Goal: Task Accomplishment & Management: Manage account settings

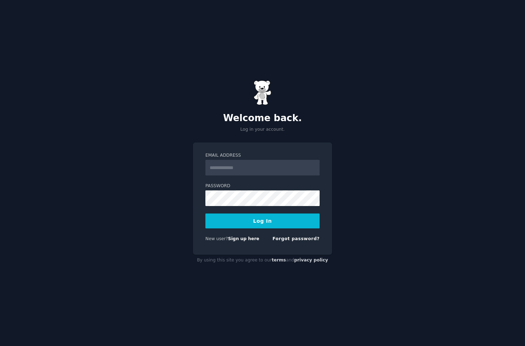
click at [238, 170] on input "Email Address" at bounding box center [262, 168] width 114 height 16
type input "**********"
click at [252, 216] on button "Log In" at bounding box center [262, 220] width 114 height 15
